Goal: Information Seeking & Learning: Learn about a topic

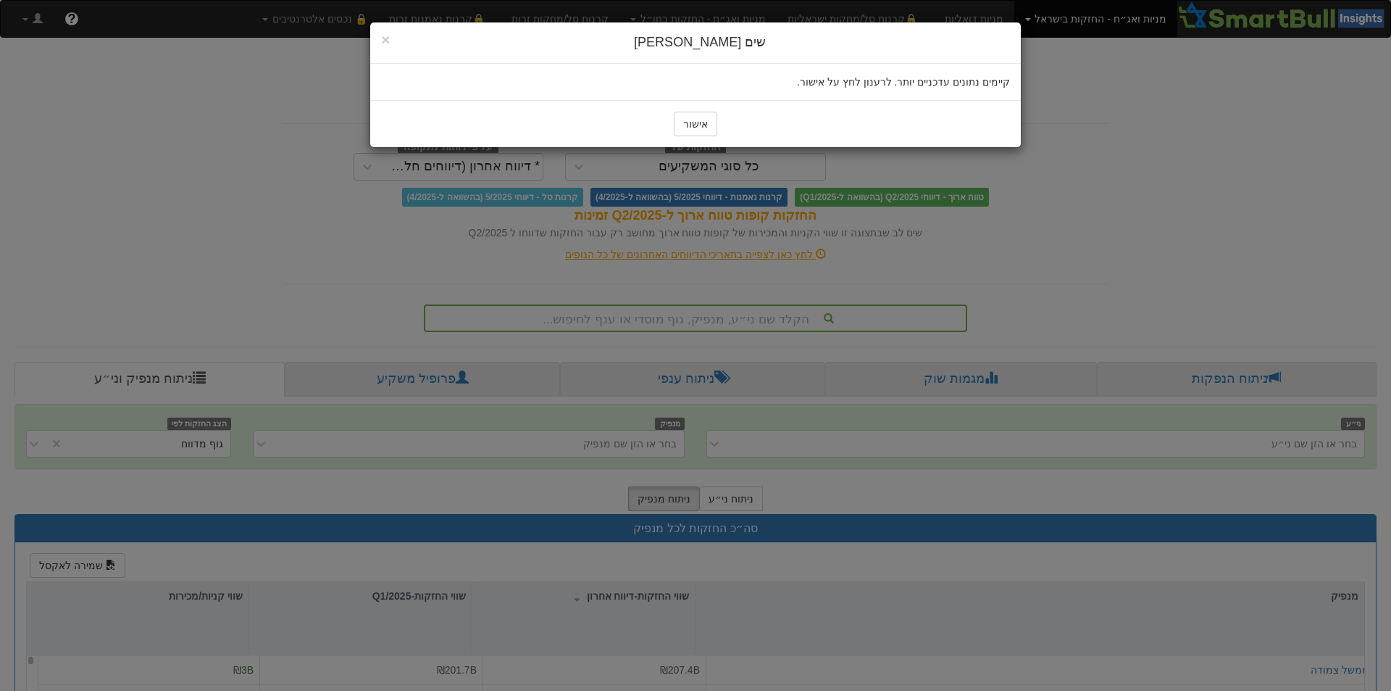
click at [522, 404] on div "× Close שים לב קיימים נתונים עדכניים יותר. לרענון לחץ על אישור. אישור" at bounding box center [695, 345] width 1391 height 691
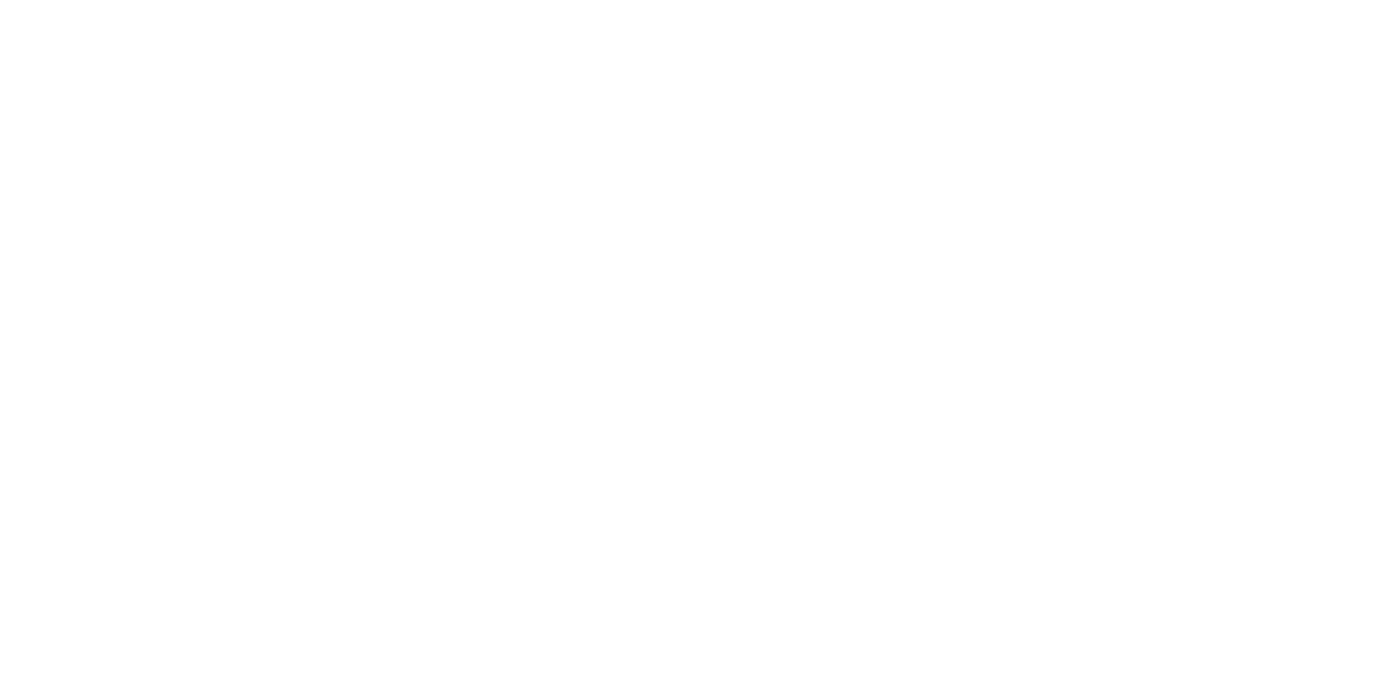
click at [696, 0] on html at bounding box center [695, 0] width 1391 height 0
